Goal: Task Accomplishment & Management: Use online tool/utility

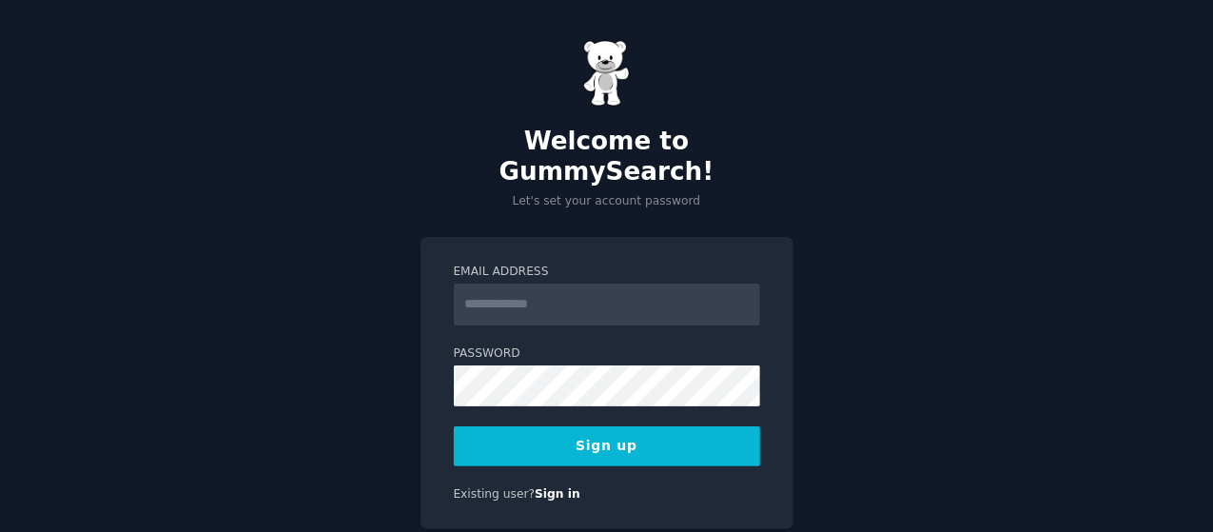
click at [530, 284] on input "Email Address" at bounding box center [607, 305] width 306 height 42
type input "**********"
click at [593, 429] on button "Sign up" at bounding box center [607, 446] width 306 height 40
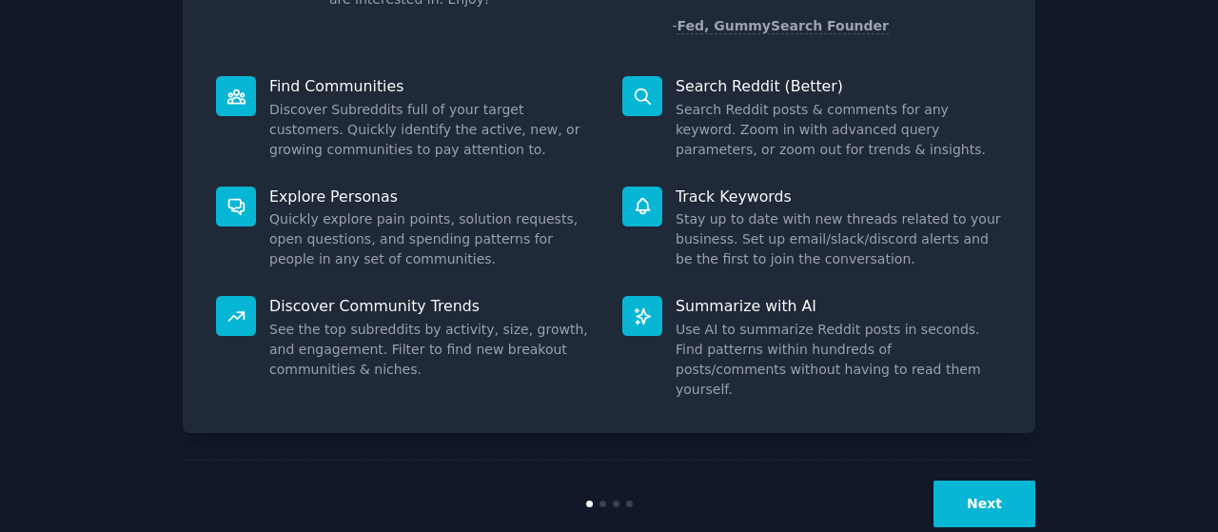
click at [993, 481] on button "Next" at bounding box center [984, 504] width 102 height 47
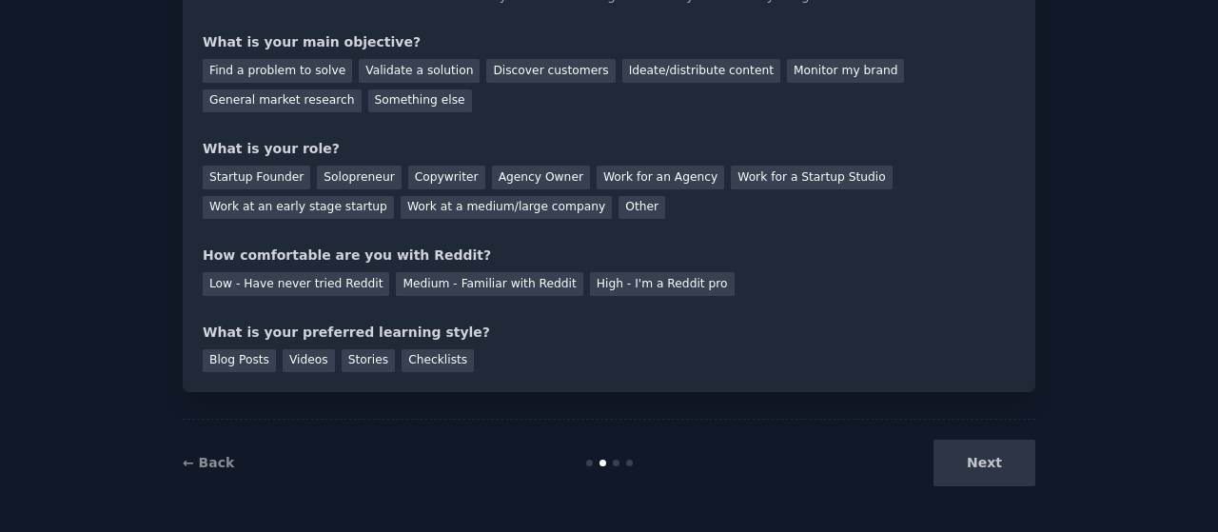
click at [993, 454] on div "Next" at bounding box center [893, 463] width 285 height 47
click at [1014, 461] on div "Next" at bounding box center [893, 463] width 285 height 47
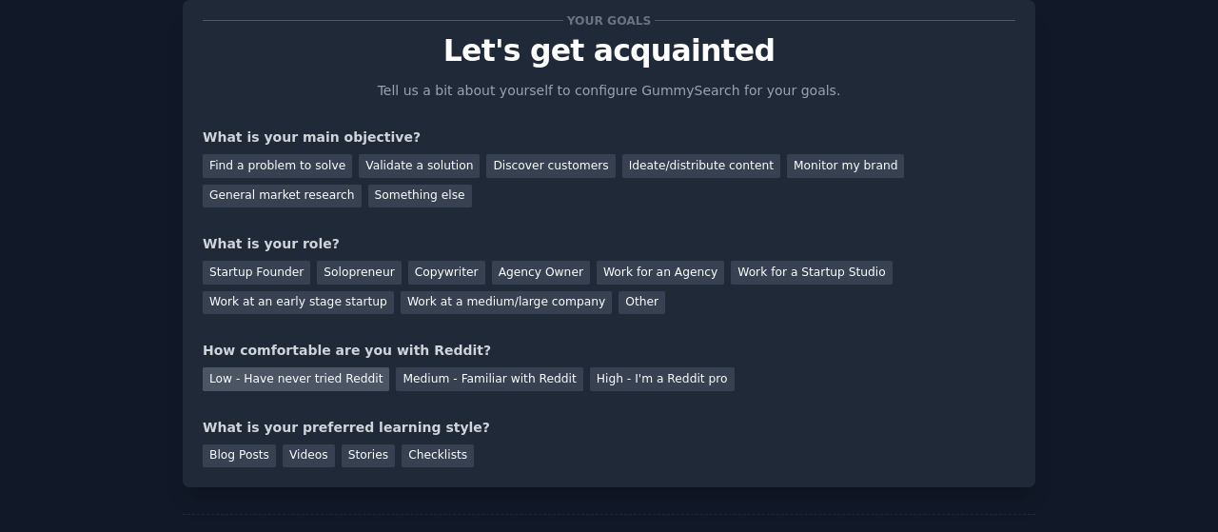
scroll to position [95, 0]
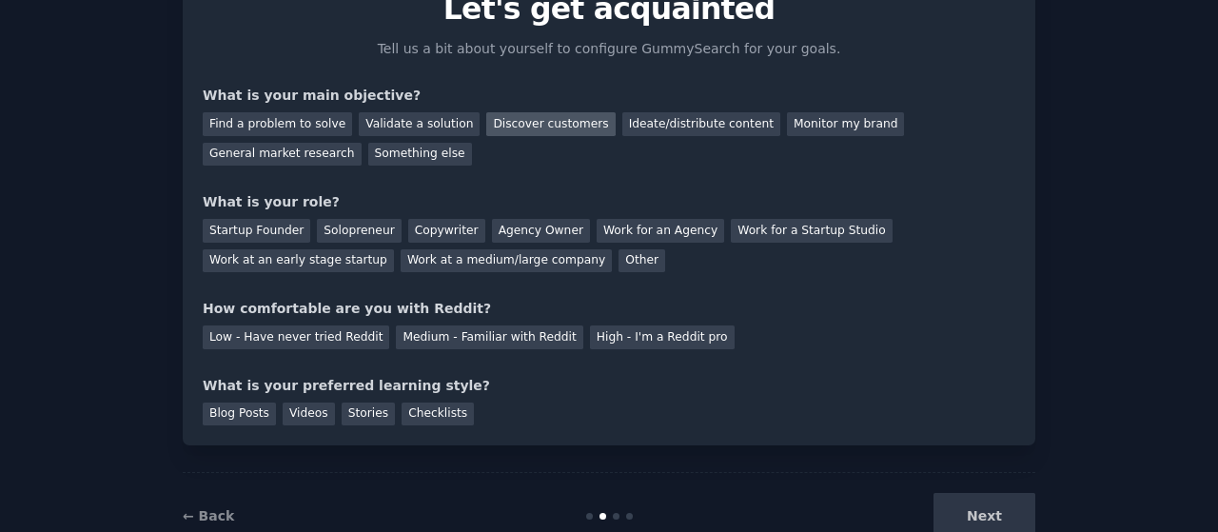
click at [511, 119] on div "Discover customers" at bounding box center [550, 124] width 128 height 24
click at [615, 231] on div "Work for an Agency" at bounding box center [661, 231] width 128 height 24
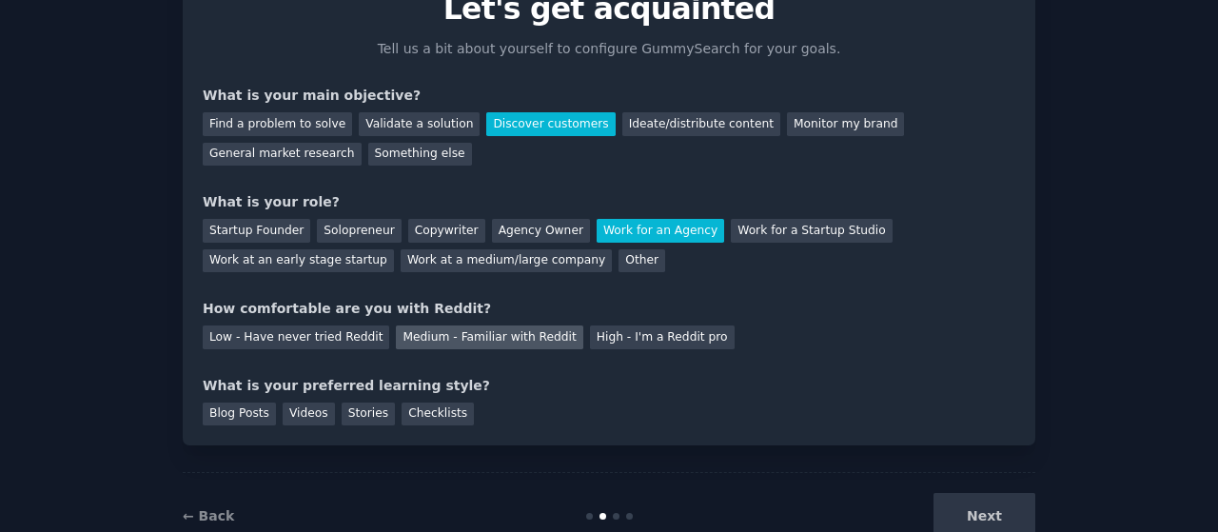
click at [415, 333] on div "Medium - Familiar with Reddit" at bounding box center [489, 337] width 186 height 24
click at [234, 412] on div "Blog Posts" at bounding box center [239, 414] width 73 height 24
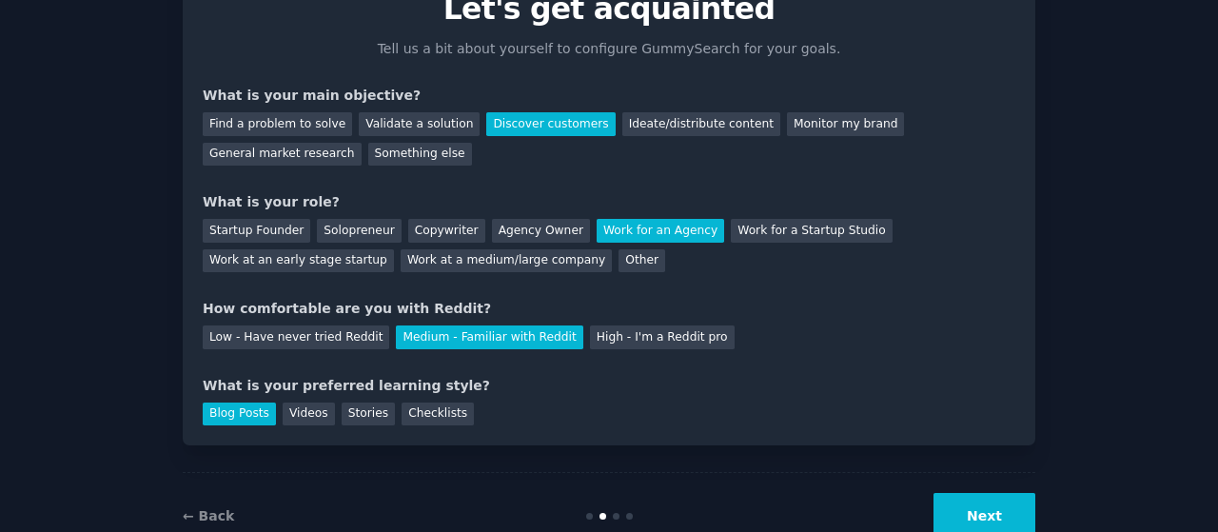
click at [990, 520] on button "Next" at bounding box center [984, 516] width 102 height 47
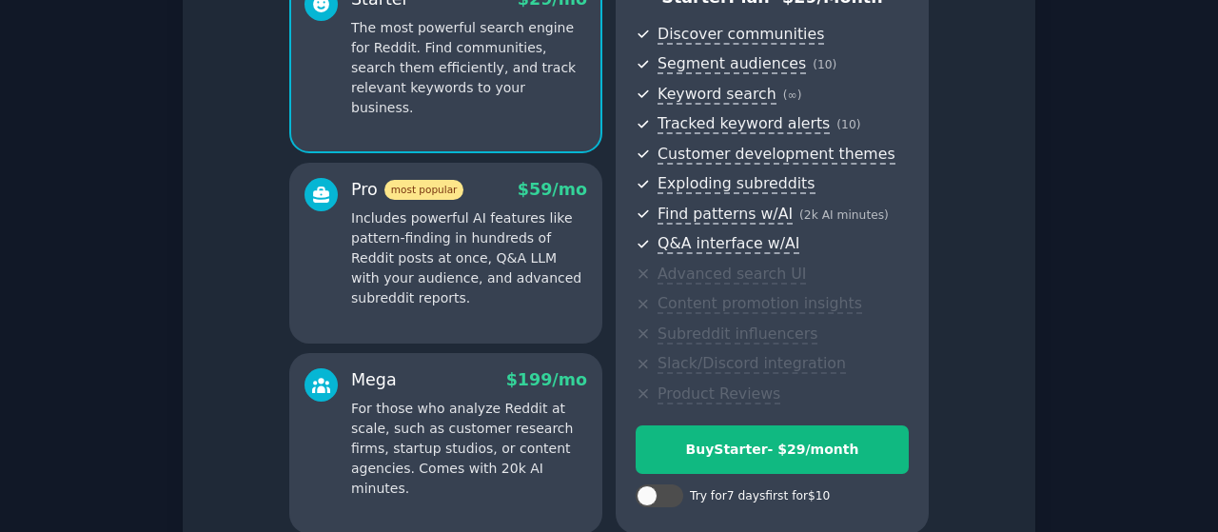
scroll to position [379, 0]
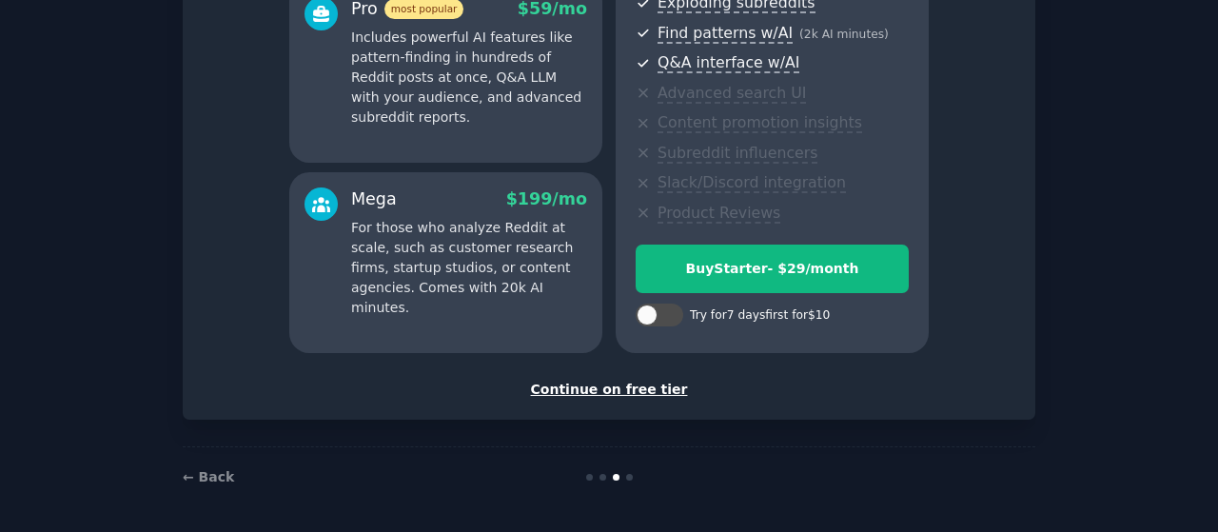
click at [598, 388] on div "Continue on free tier" at bounding box center [609, 390] width 813 height 20
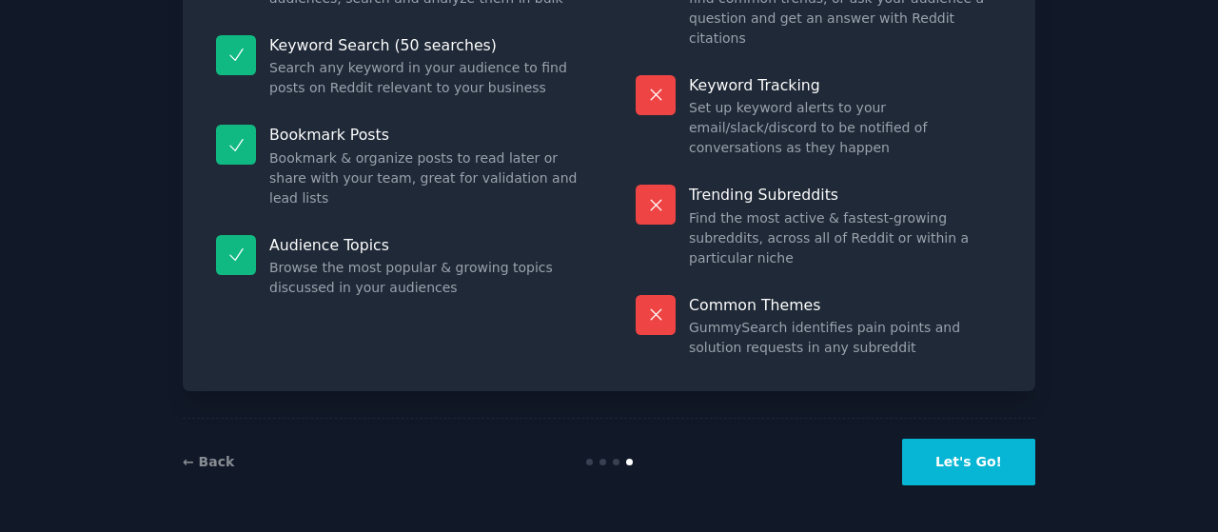
scroll to position [208, 0]
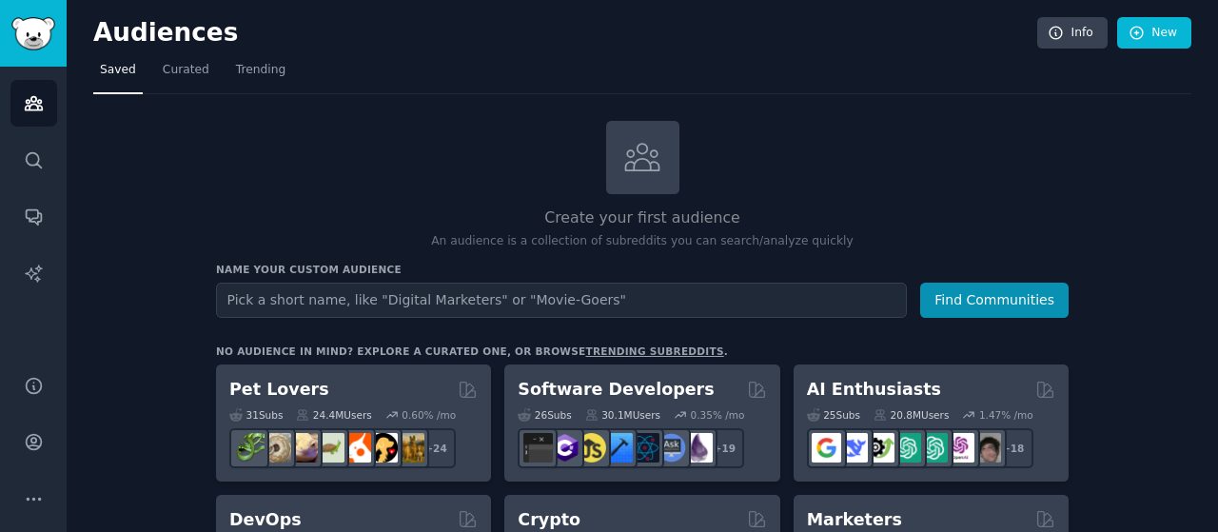
click at [388, 286] on input "text" at bounding box center [561, 300] width 691 height 35
click at [442, 300] on input "text" at bounding box center [561, 300] width 691 height 35
type input "S"
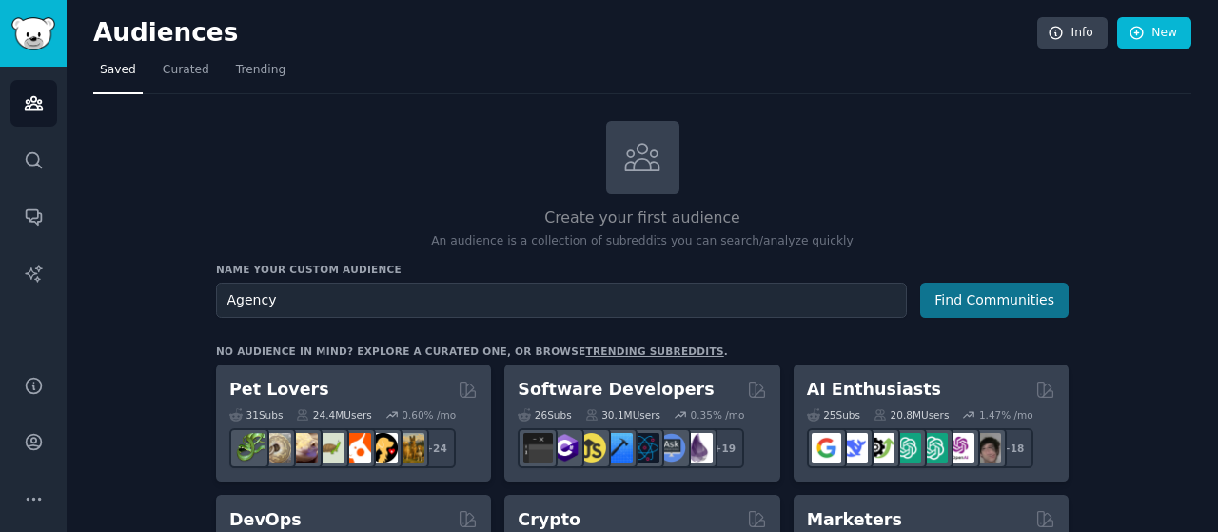
type input "Agency"
click at [1023, 301] on button "Find Communities" at bounding box center [994, 300] width 148 height 35
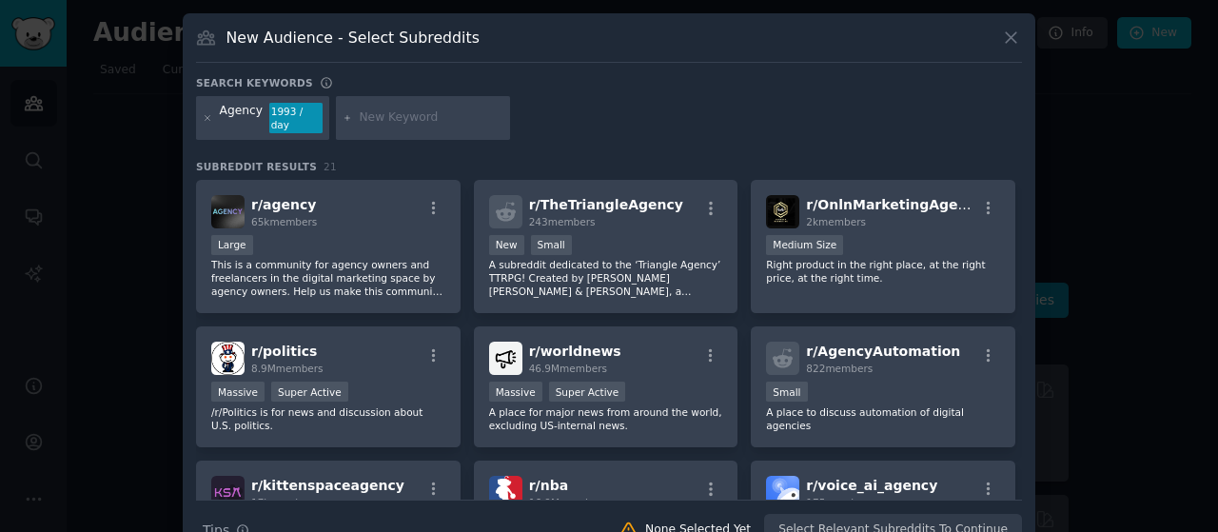
click at [385, 115] on input "text" at bounding box center [431, 117] width 145 height 17
type input "S"
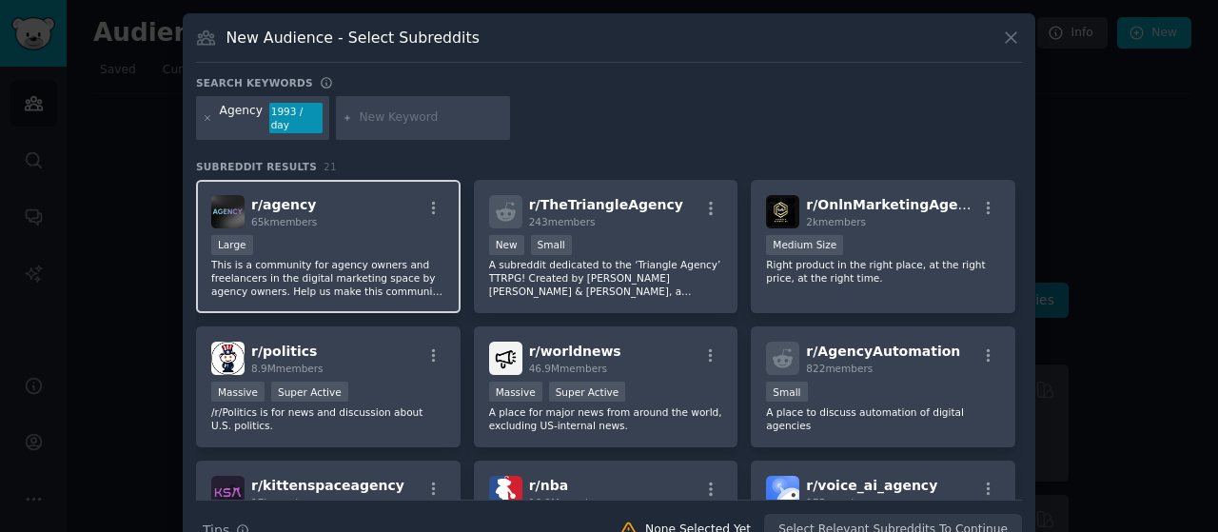
click at [272, 197] on span "r/ agency" at bounding box center [283, 204] width 65 height 15
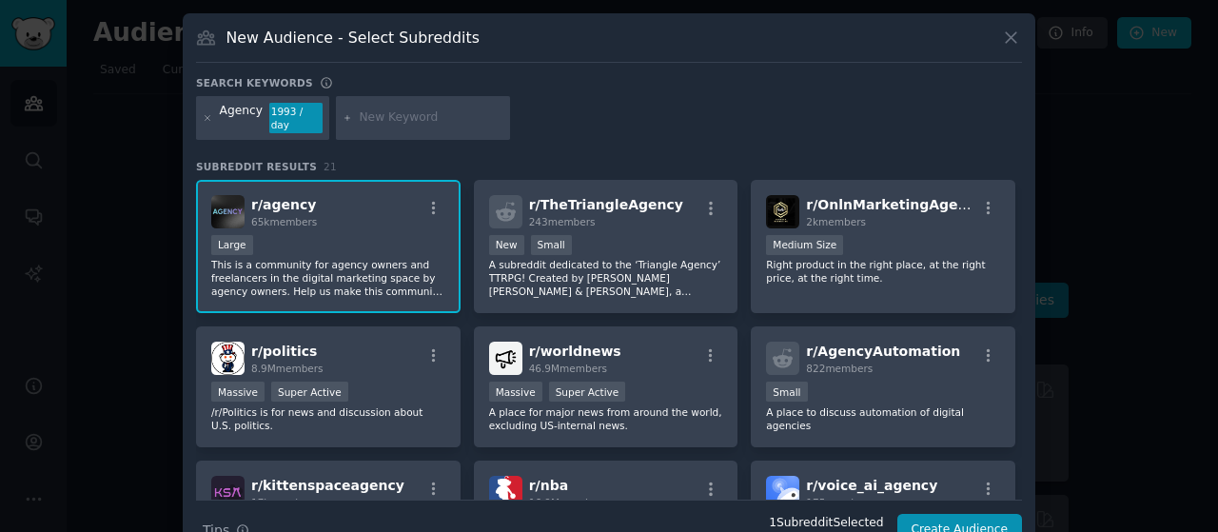
click at [268, 197] on span "r/ agency" at bounding box center [283, 204] width 65 height 15
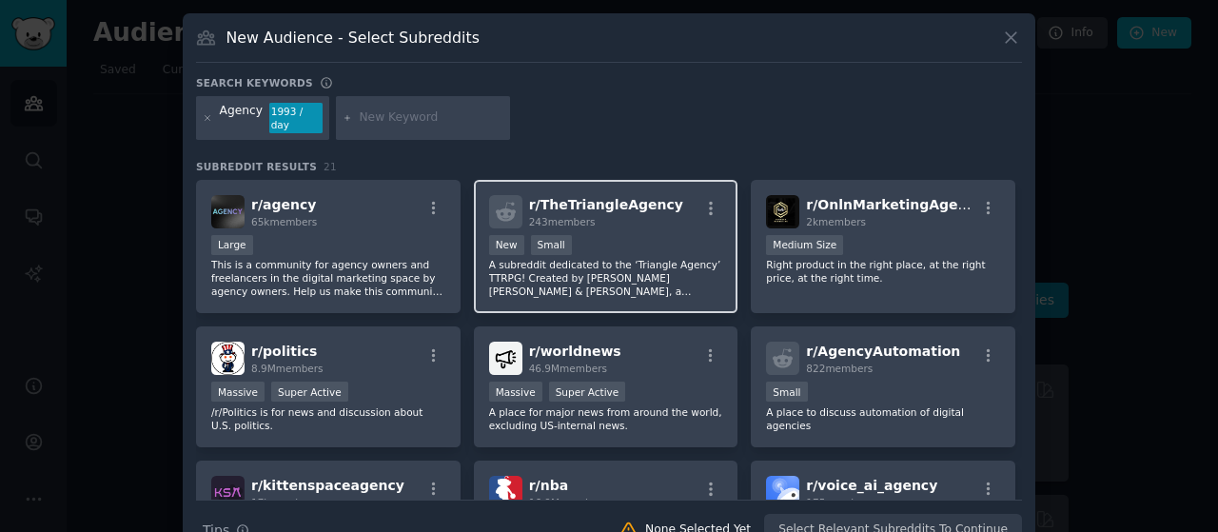
click at [583, 218] on div "r/ TheTriangleAgency 243 members New Small A subreddit dedicated to the ‘Triang…" at bounding box center [606, 247] width 265 height 134
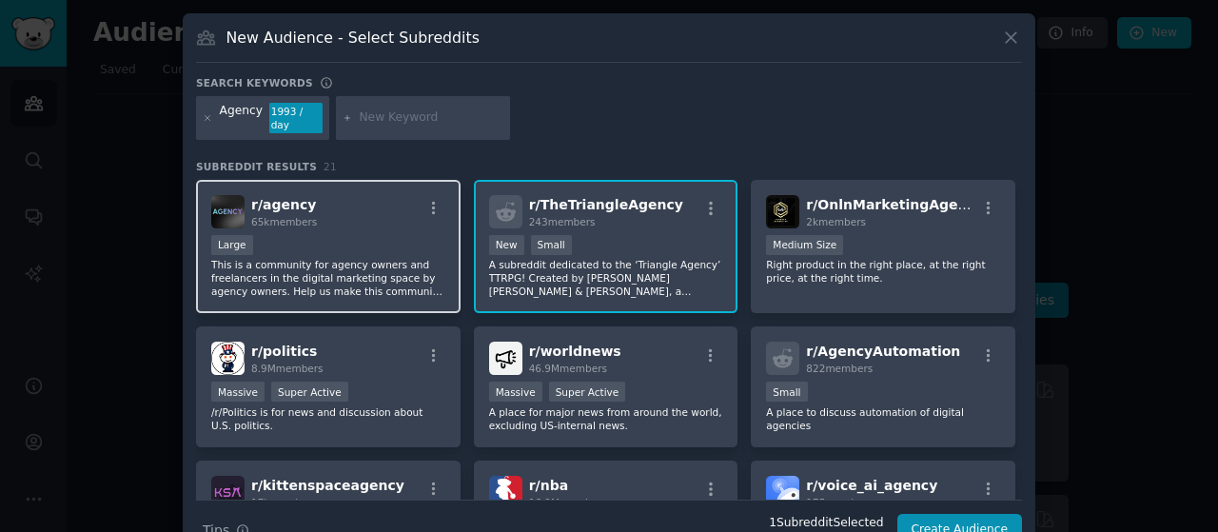
click at [381, 197] on div "r/ agency 65k members" at bounding box center [328, 211] width 234 height 33
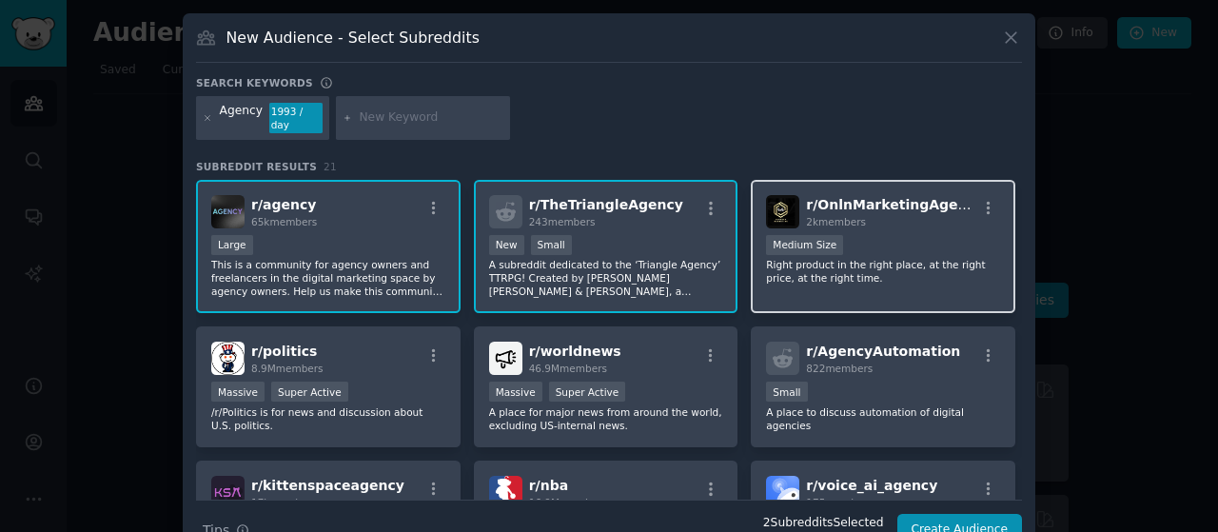
click at [854, 235] on div "1000 - 10,000 members Medium Size" at bounding box center [883, 247] width 234 height 24
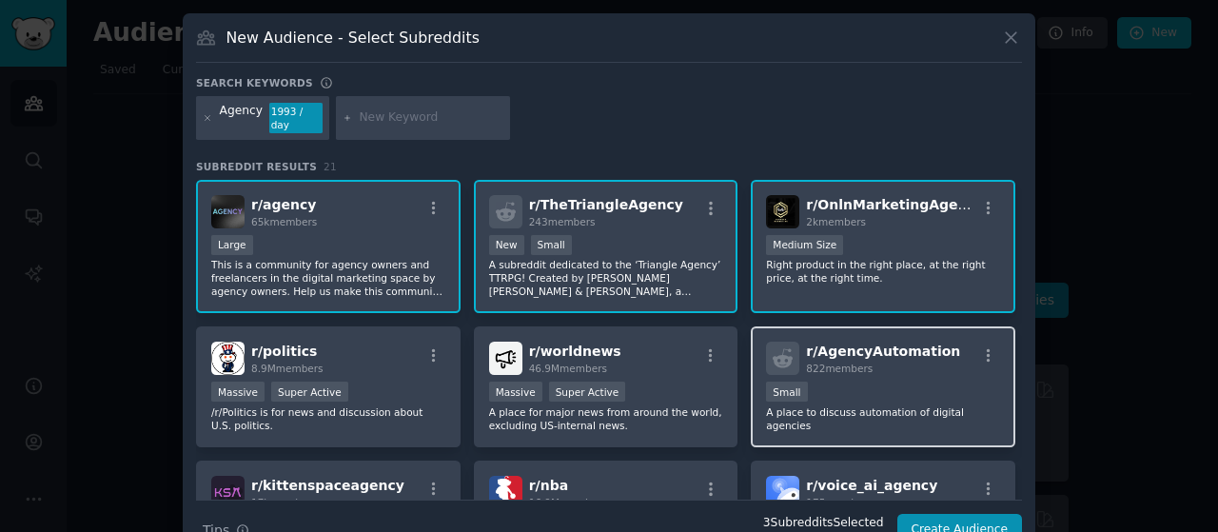
click at [861, 362] on div "822 members" at bounding box center [883, 368] width 154 height 13
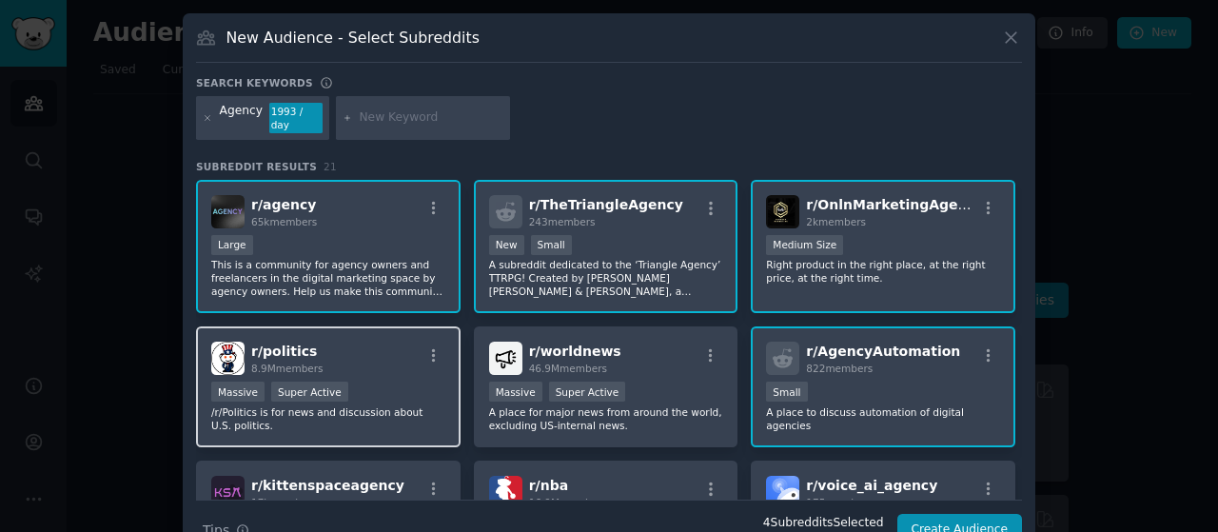
click at [339, 360] on div "r/ politics 8.9M members" at bounding box center [328, 358] width 234 height 33
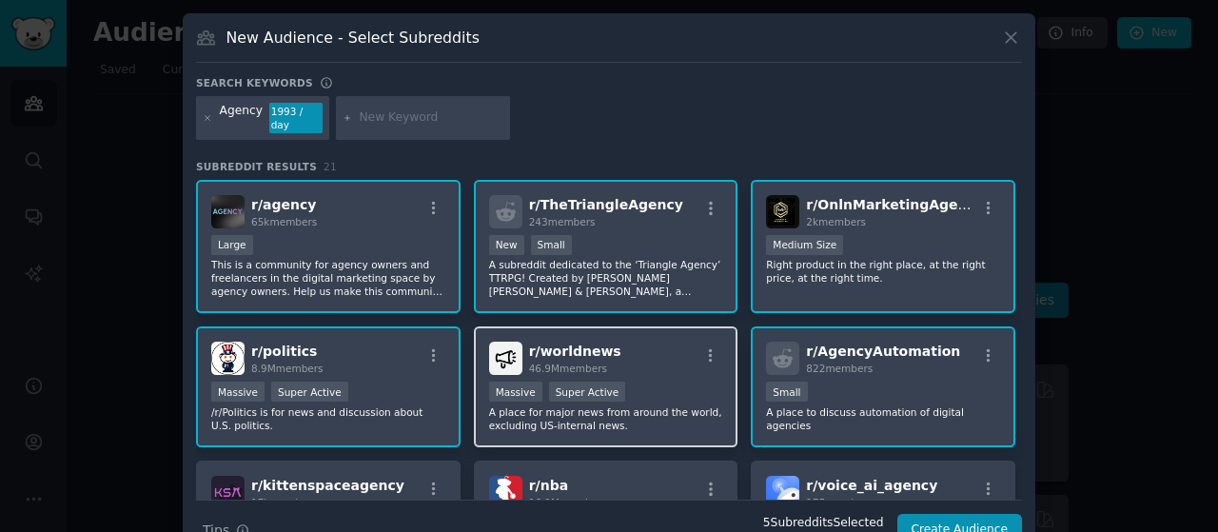
click at [649, 350] on div "r/ worldnews 46.9M members" at bounding box center [606, 358] width 234 height 33
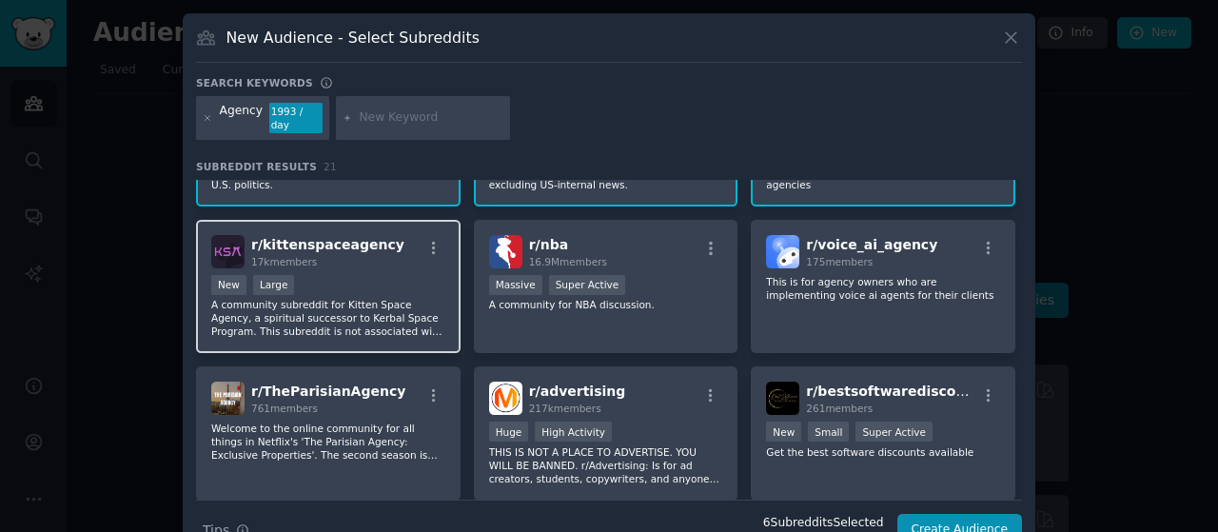
scroll to position [235, 0]
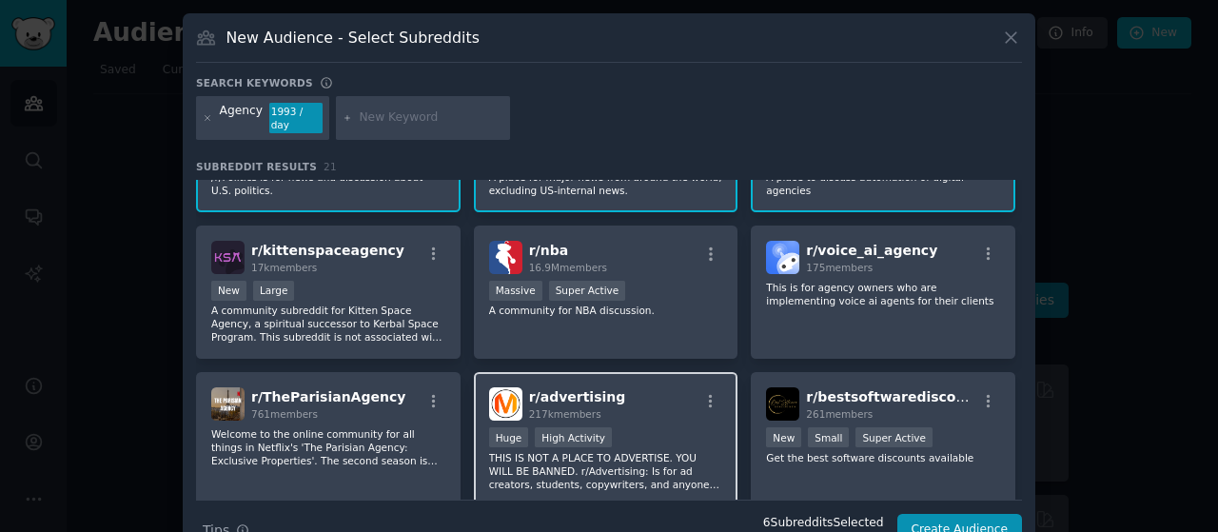
click at [539, 427] on div "High Activity" at bounding box center [573, 437] width 77 height 20
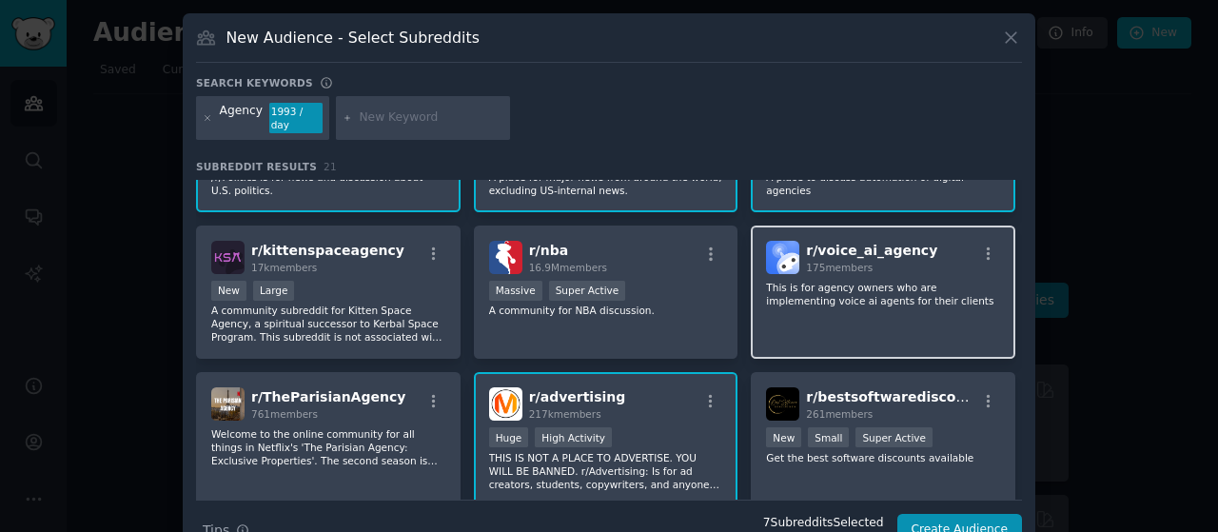
click at [840, 281] on p "This is for agency owners who are implementing voice ai agents for their clients" at bounding box center [883, 294] width 234 height 27
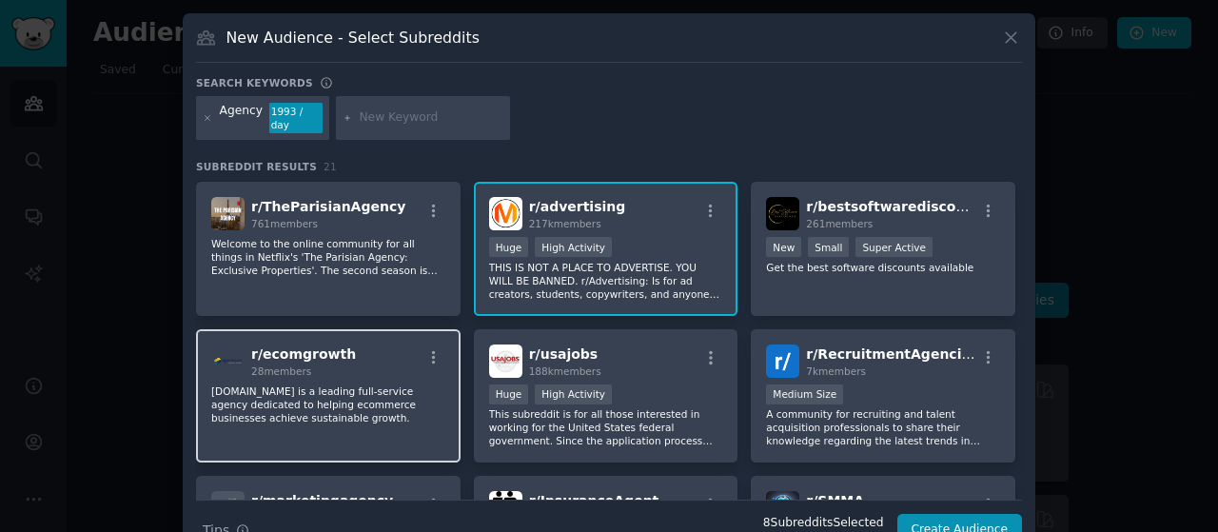
click at [367, 329] on div "r/ ecomgrowth 28 members [DOMAIN_NAME] is a leading full-service agency dedicat…" at bounding box center [328, 396] width 265 height 134
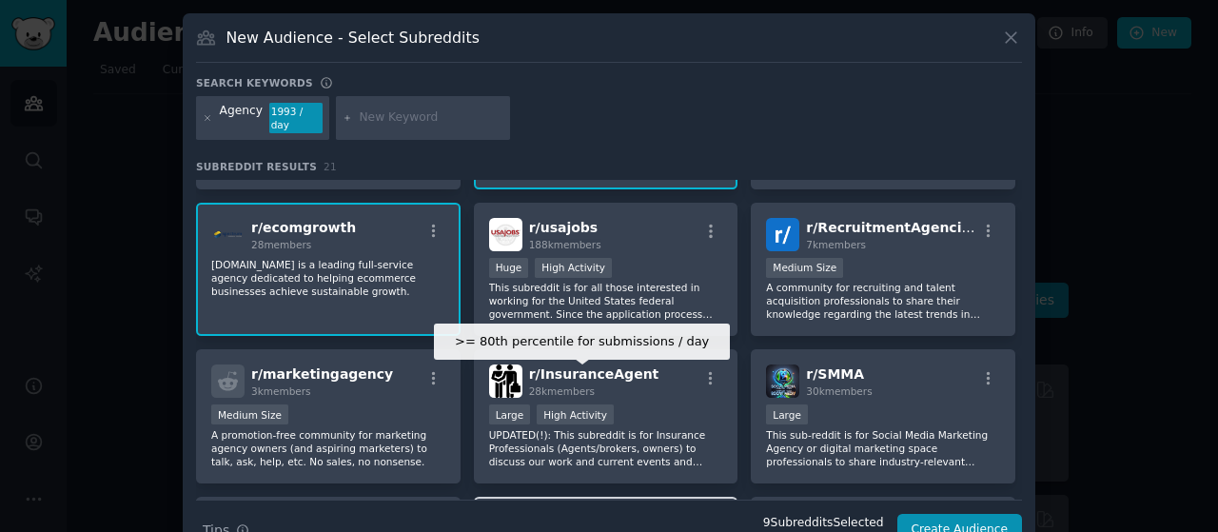
scroll to position [711, 0]
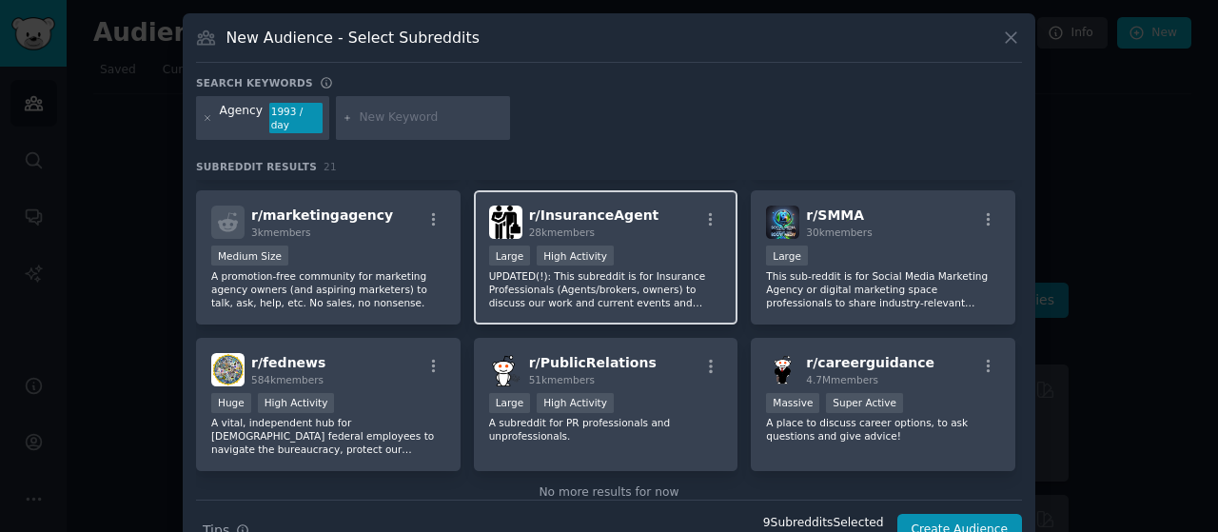
click at [577, 280] on p "UPDATED(!): This subreddit is for Insurance Professionals (Agents/brokers, owne…" at bounding box center [606, 289] width 234 height 40
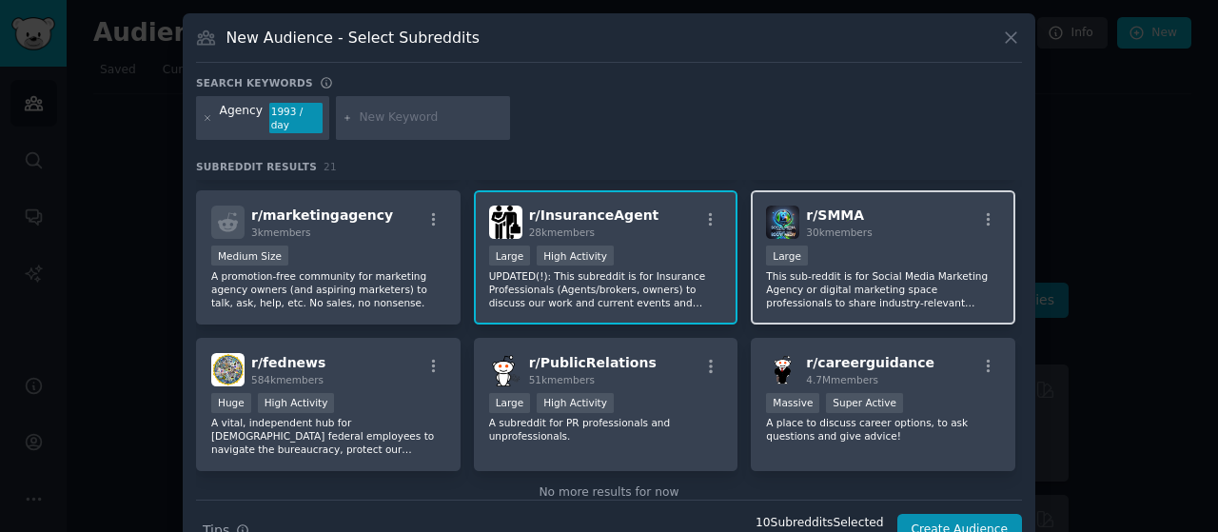
click at [787, 273] on p "This sub-reddit is for Social Media Marketing Agency or digital marketing space…" at bounding box center [883, 289] width 234 height 40
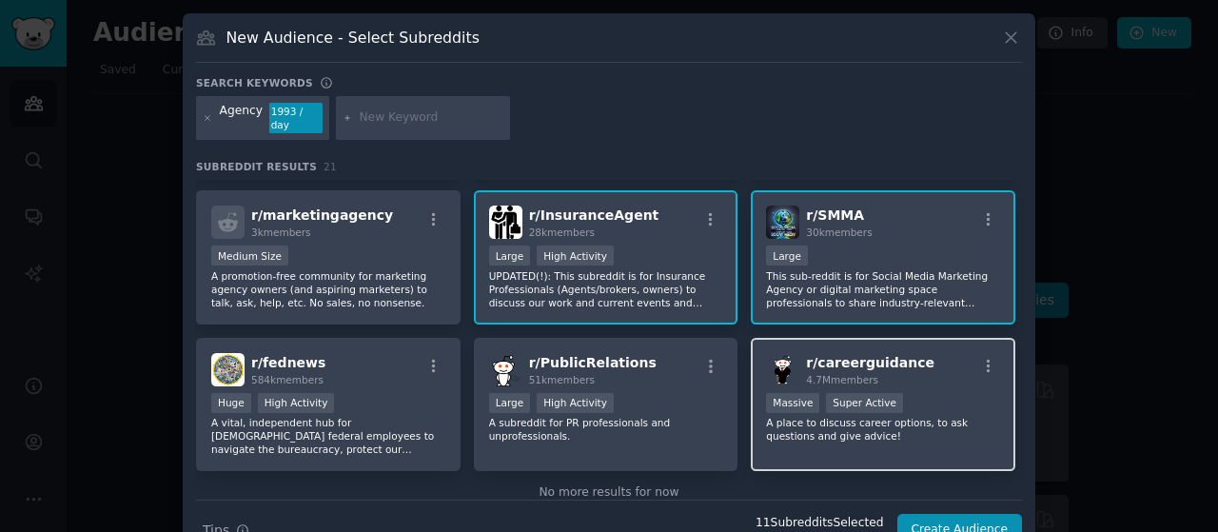
click at [832, 372] on div "r/ careerguidance 4.7M members Massive Super Active A place to discuss career o…" at bounding box center [883, 405] width 265 height 134
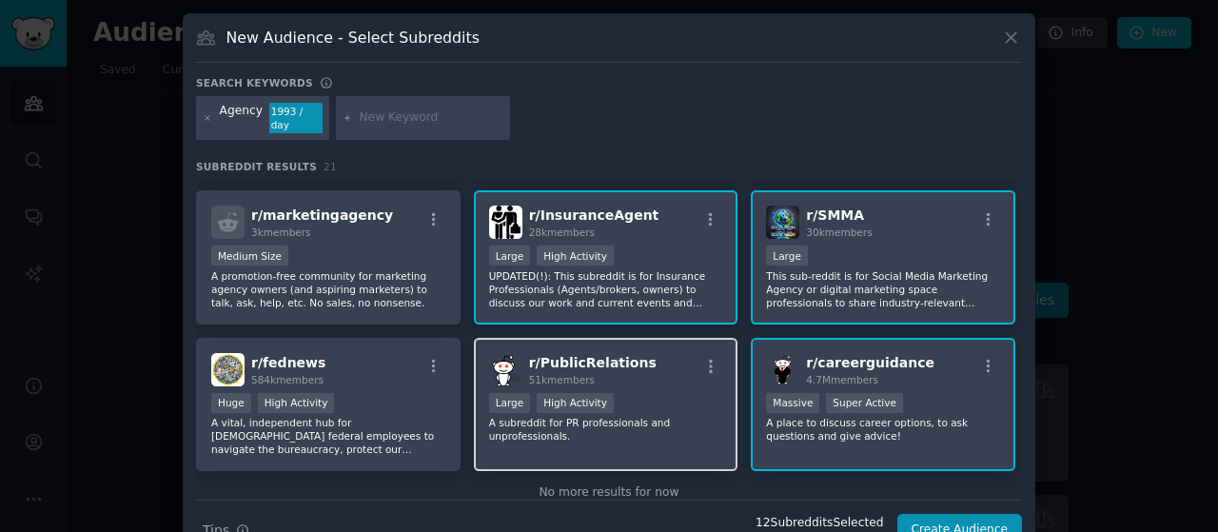
click at [650, 374] on div "r/ PublicRelations 51k members Large High Activity A subreddit for PR professio…" at bounding box center [606, 405] width 265 height 134
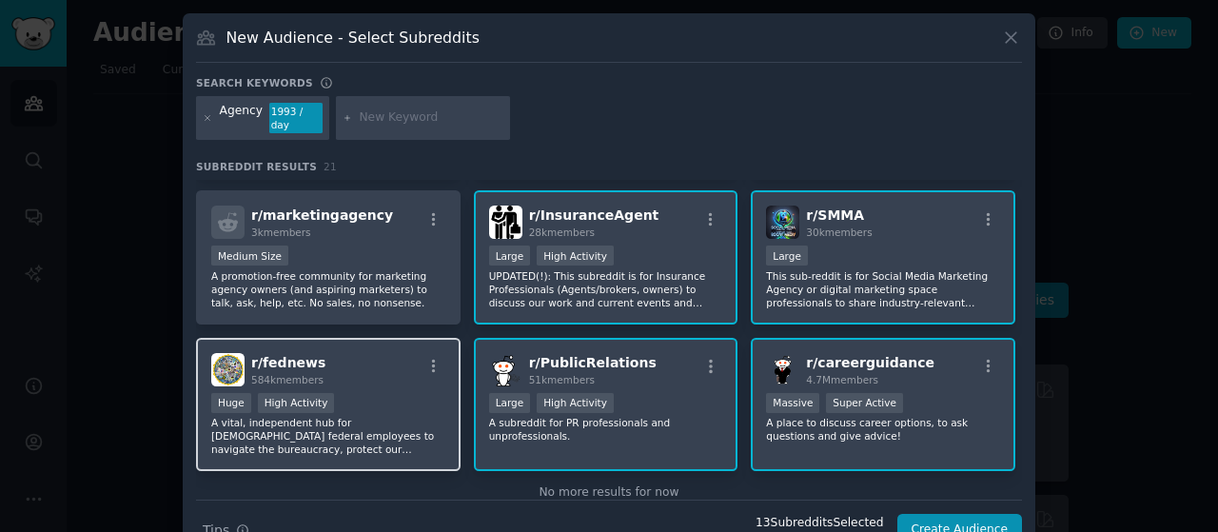
click at [396, 366] on div "r/ fednews 584k members" at bounding box center [328, 369] width 234 height 33
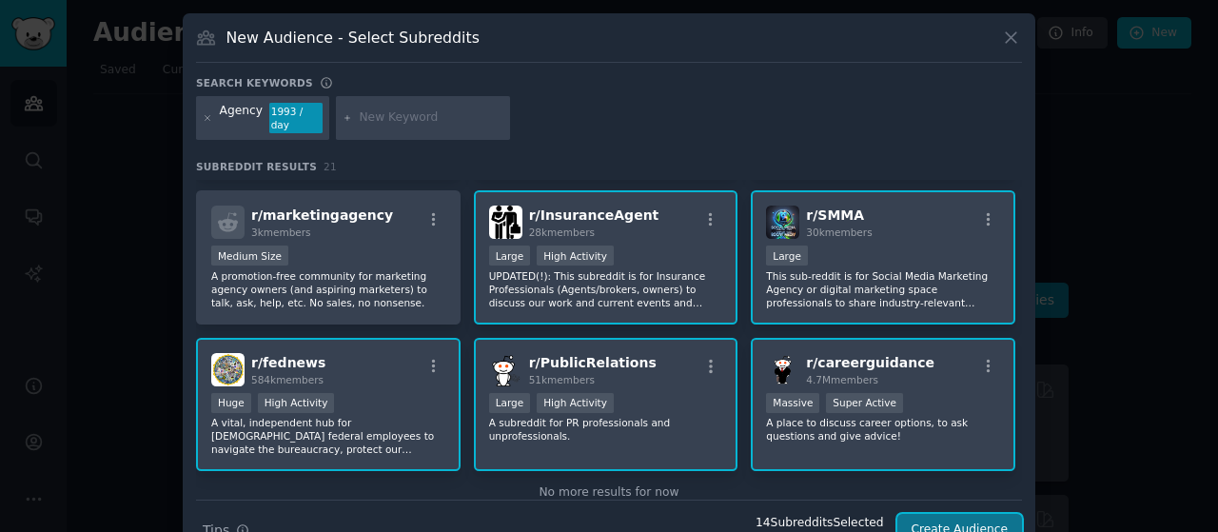
click at [958, 518] on button "Create Audience" at bounding box center [960, 530] width 126 height 32
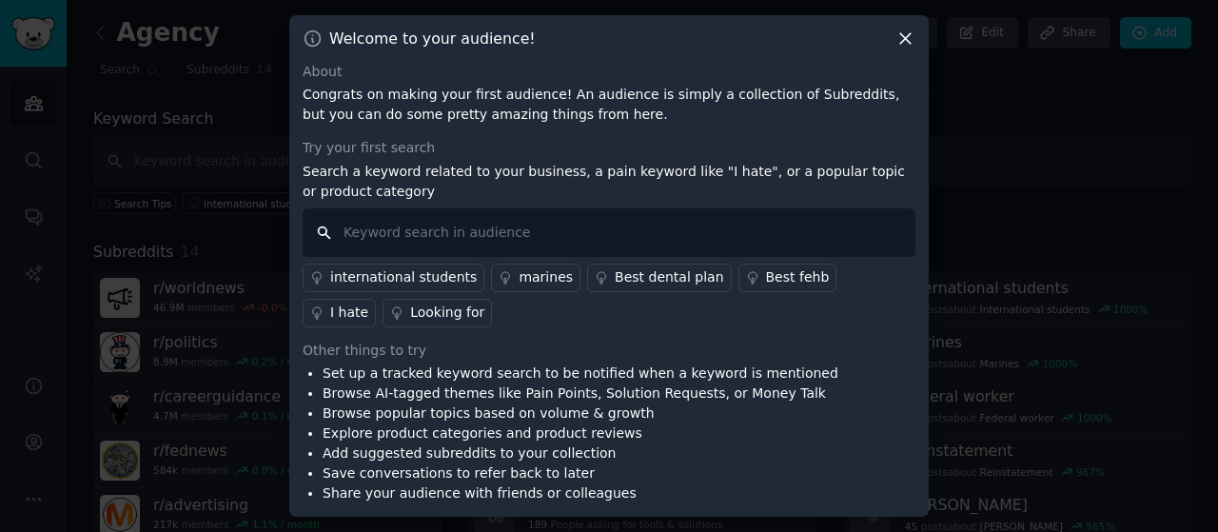
click at [542, 245] on input "text" at bounding box center [609, 232] width 613 height 49
type input "[PERSON_NAME]"
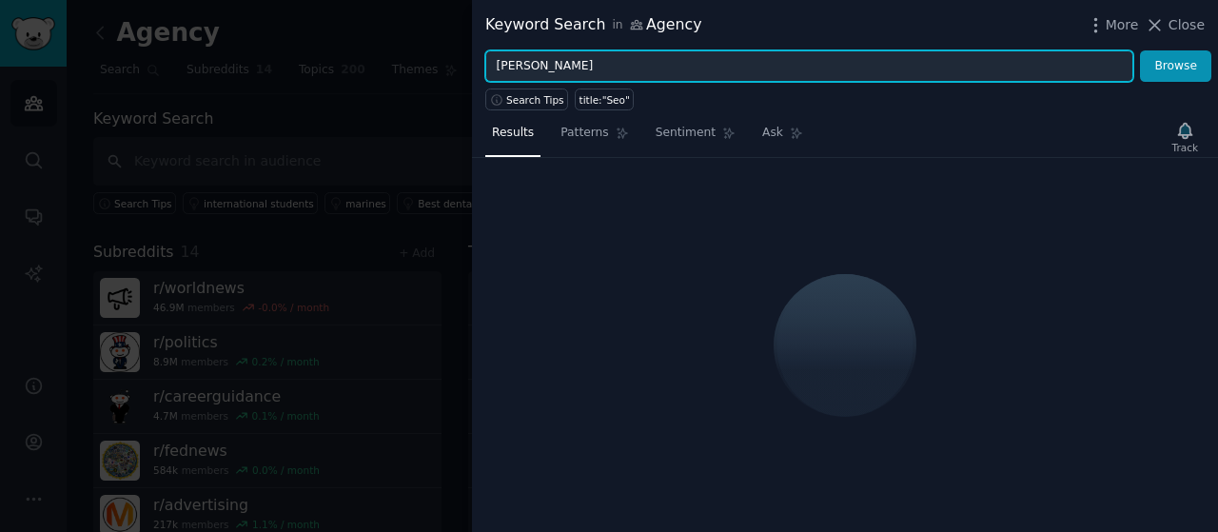
click at [702, 69] on input "[PERSON_NAME]" at bounding box center [809, 66] width 648 height 32
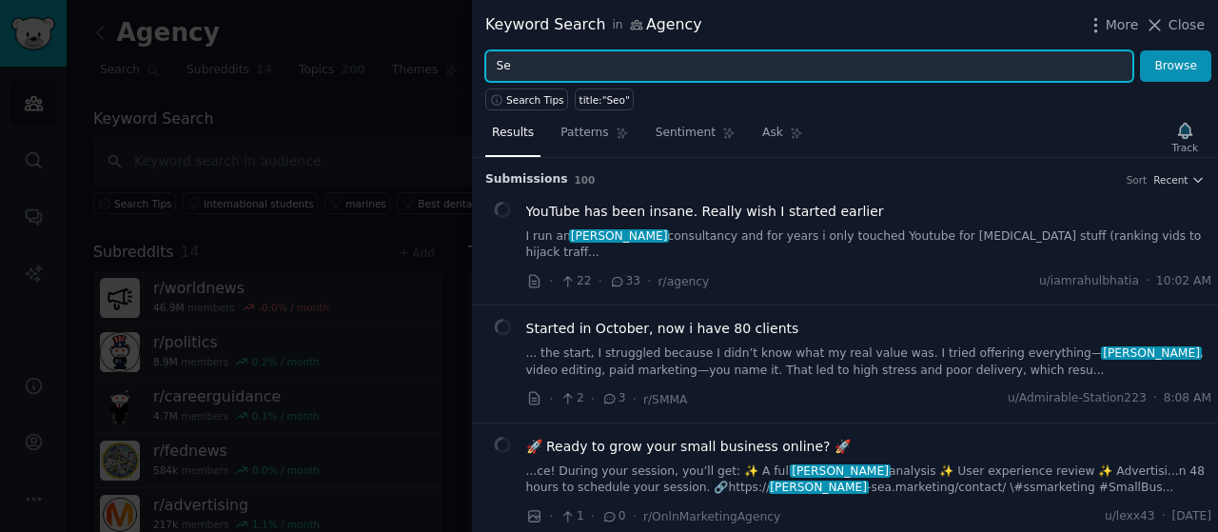
type input "S"
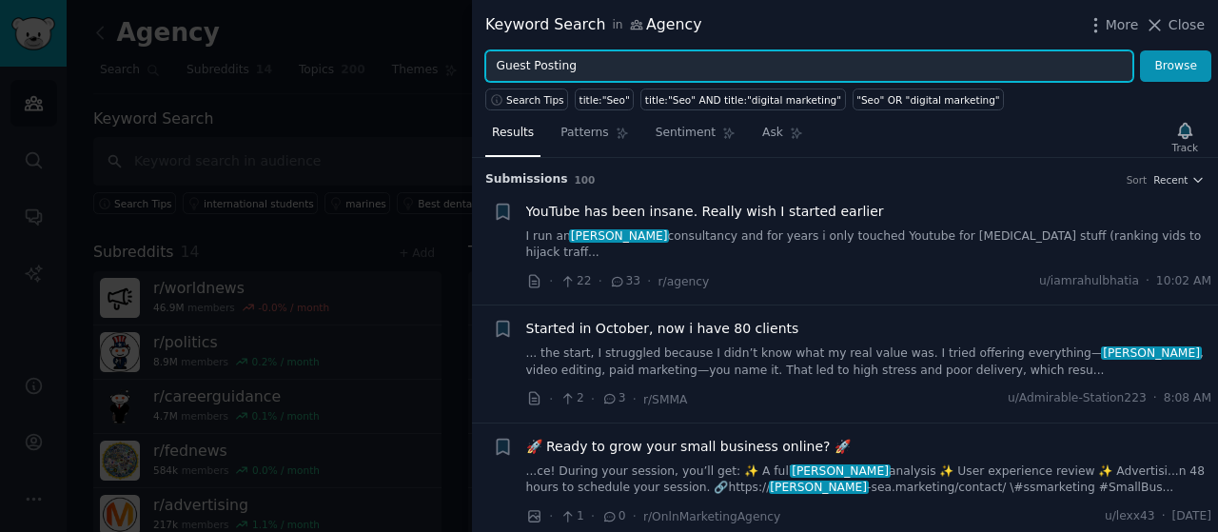
type input "Guest Posting"
click at [1140, 50] on button "Browse" at bounding box center [1175, 66] width 71 height 32
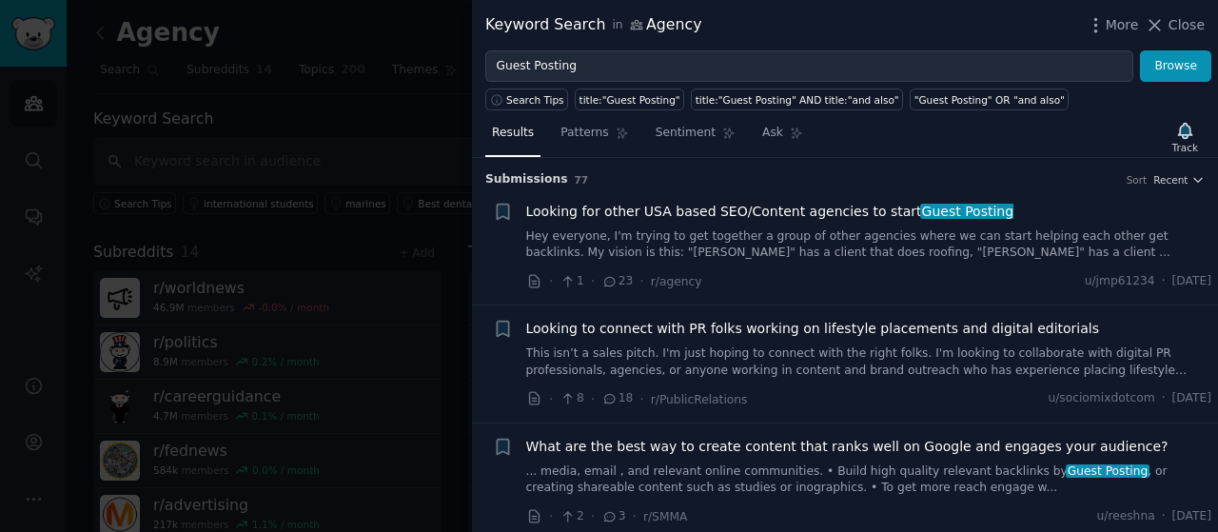
click at [390, 109] on div at bounding box center [609, 266] width 1218 height 532
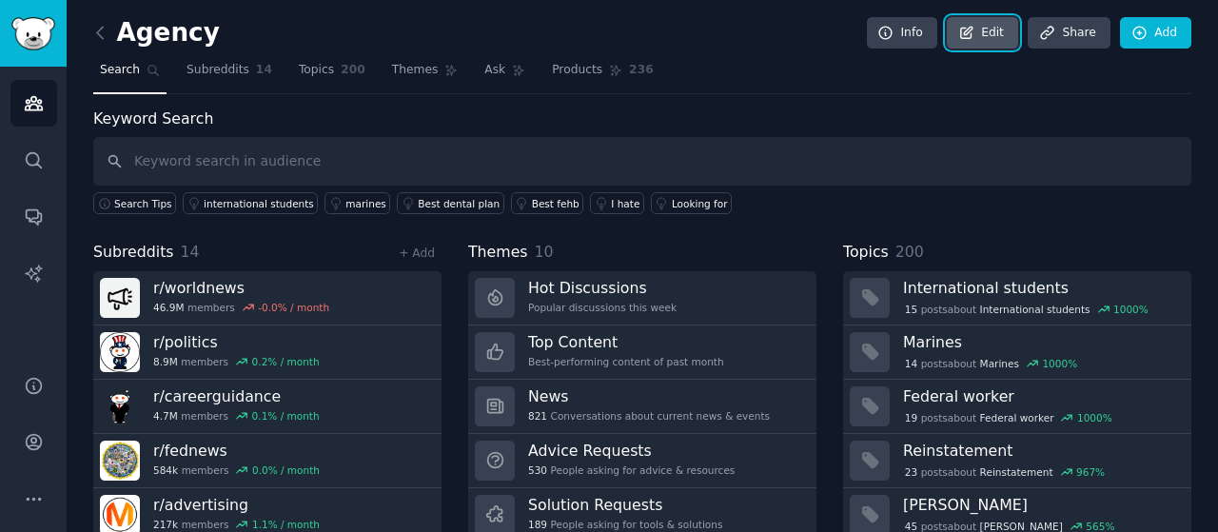
click at [982, 29] on link "Edit" at bounding box center [982, 33] width 71 height 32
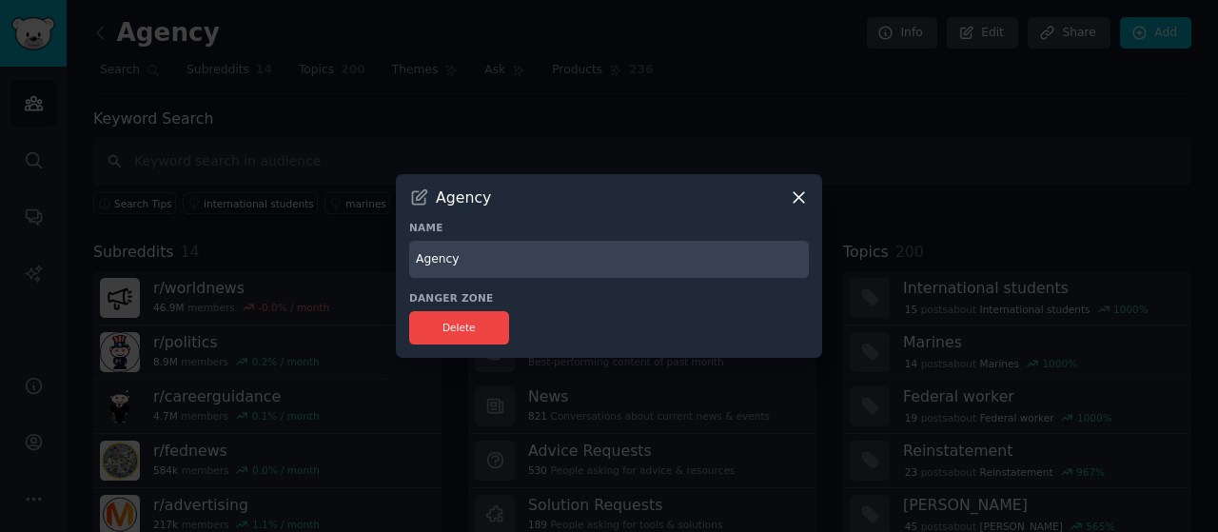
click at [803, 195] on icon at bounding box center [799, 197] width 20 height 20
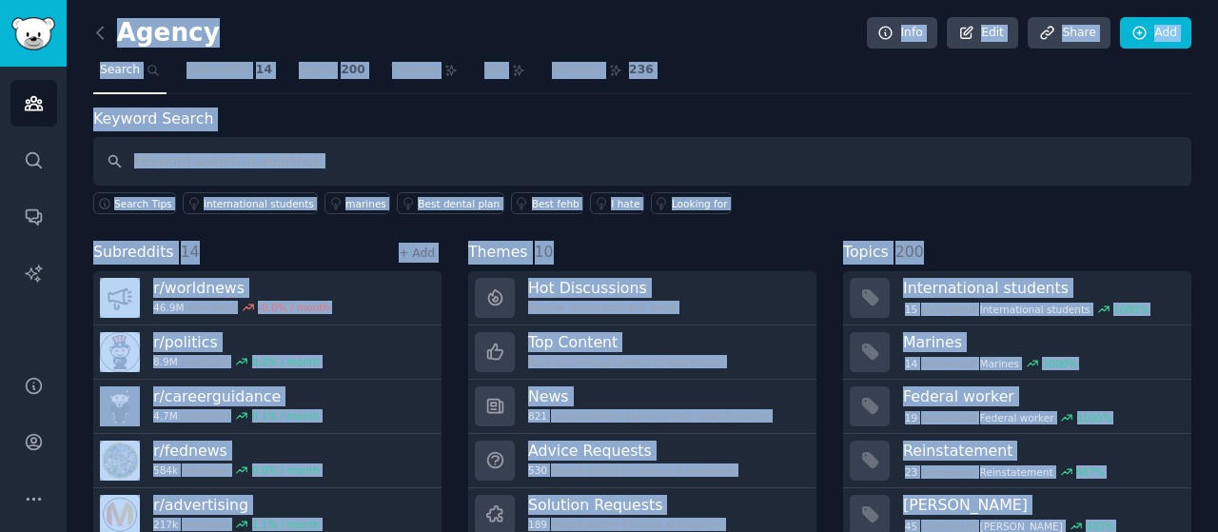
scroll to position [120, 0]
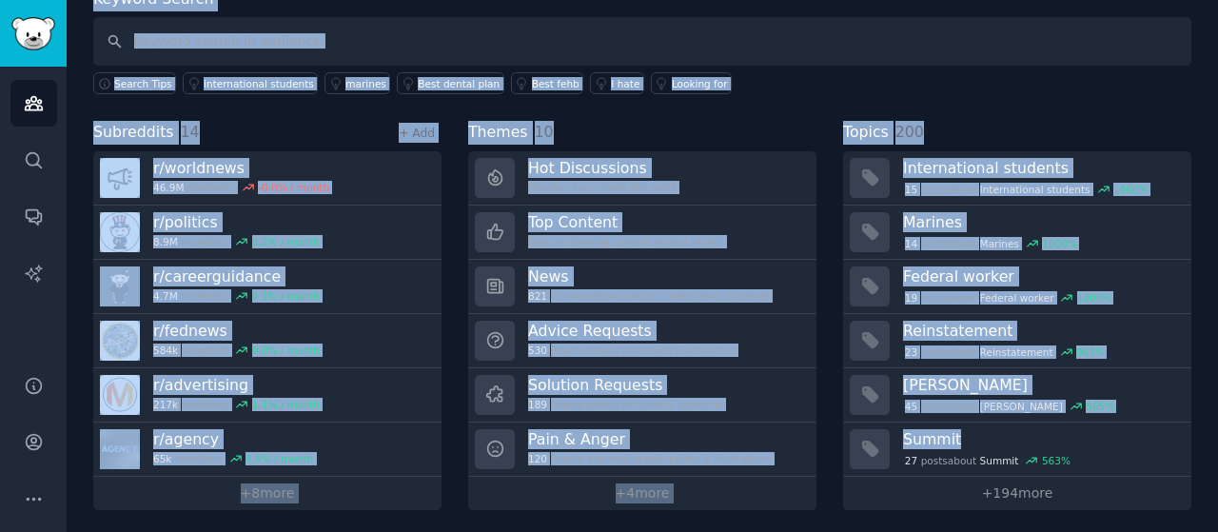
drag, startPoint x: 115, startPoint y: 15, endPoint x: 1148, endPoint y: 508, distance: 1144.9
click at [1148, 508] on div "Agency Info Edit Share Add Search Subreddits 14 Topics 200 Themes Ask Products …" at bounding box center [642, 208] width 1151 height 657
click at [1145, 520] on div "Agency Info Edit Share Add Search Subreddits 14 Topics 200 Themes Ask Products …" at bounding box center [642, 208] width 1151 height 657
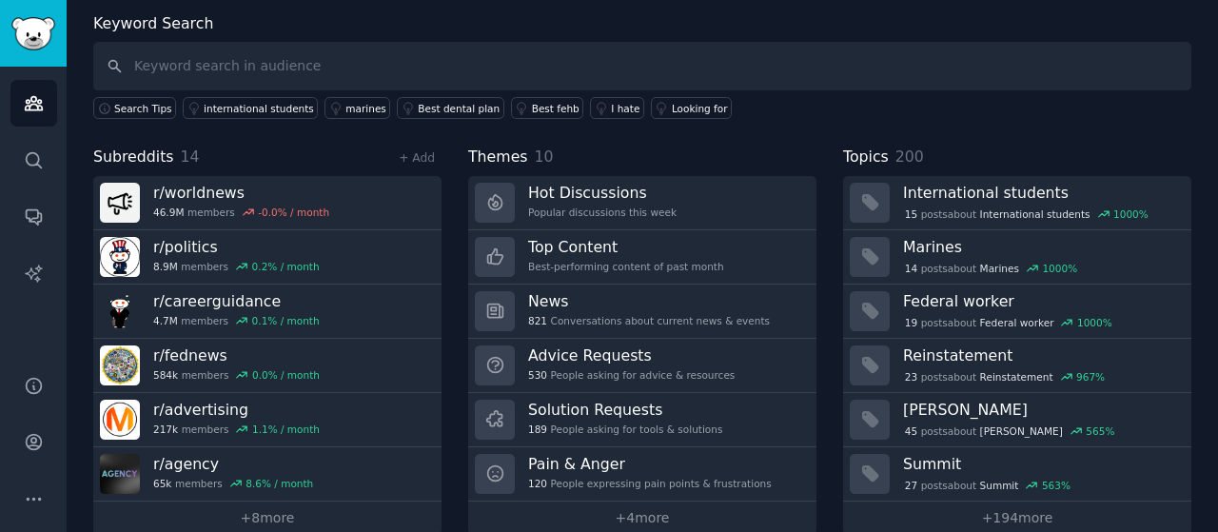
scroll to position [0, 0]
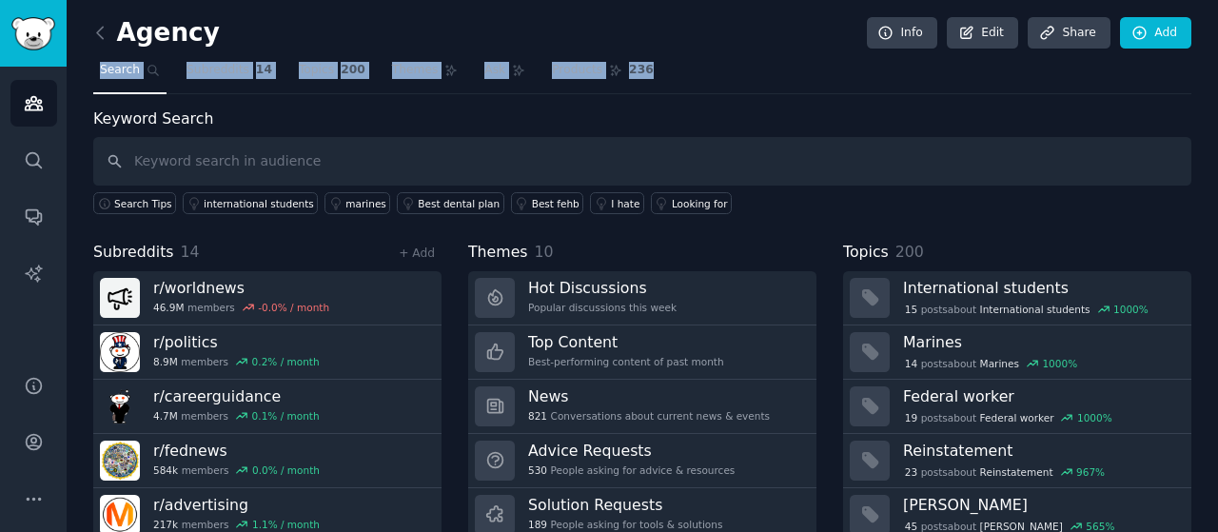
drag, startPoint x: 73, startPoint y: 64, endPoint x: 719, endPoint y: 78, distance: 646.2
click at [719, 78] on div "Agency Info Edit Share Add Search Subreddits 14 Topics 200 Themes Ask Products …" at bounding box center [642, 328] width 1151 height 657
click at [719, 78] on nav "Search Subreddits 14 Topics 200 Themes Ask Products 236" at bounding box center [642, 74] width 1098 height 39
